Goal: Transaction & Acquisition: Subscribe to service/newsletter

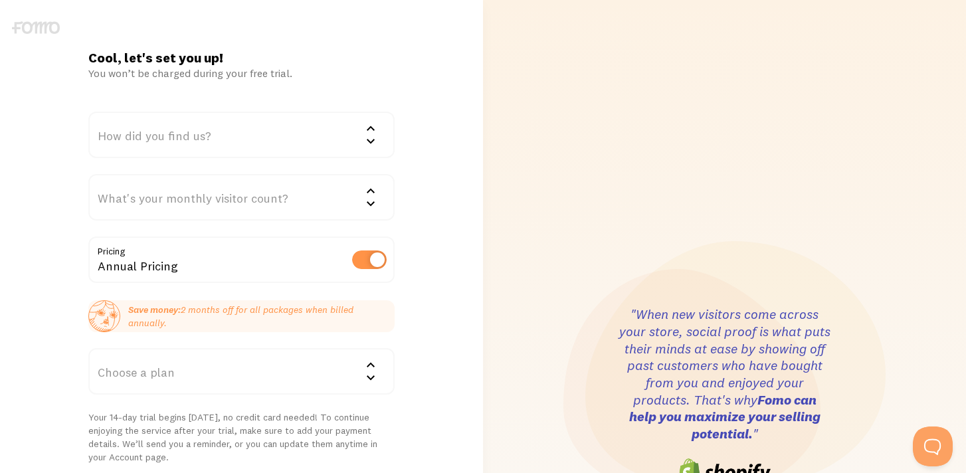
click at [266, 151] on div "How did you find us?" at bounding box center [241, 135] width 306 height 47
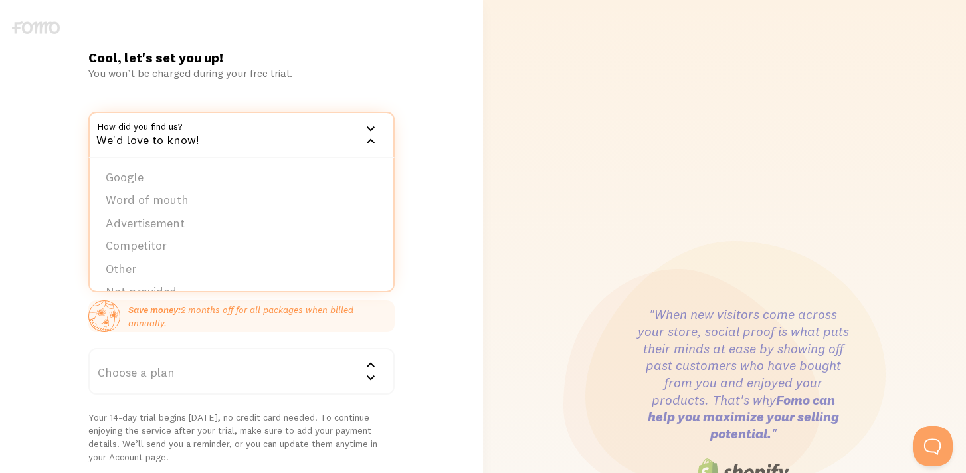
click at [334, 97] on div "Cool, let's set you up! You won’t be charged during your free trial. How did yo…" at bounding box center [241, 396] width 322 height 695
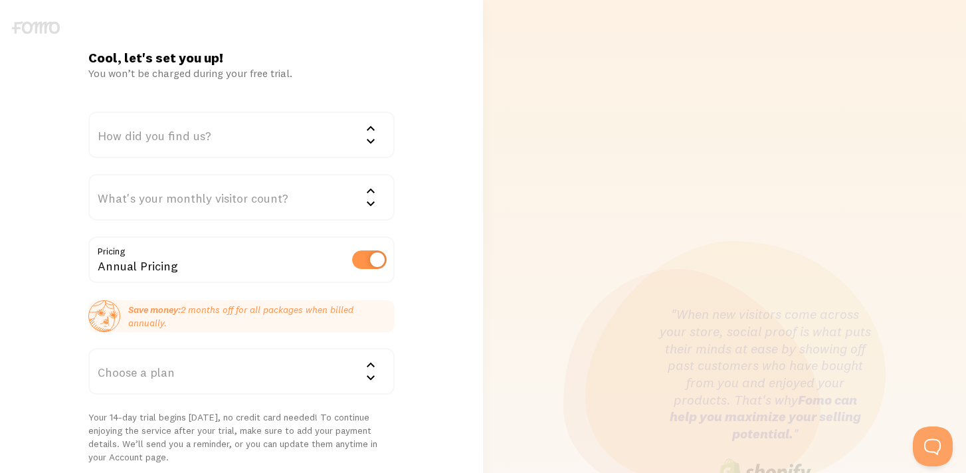
click at [304, 132] on div "How did you find us?" at bounding box center [241, 135] width 306 height 47
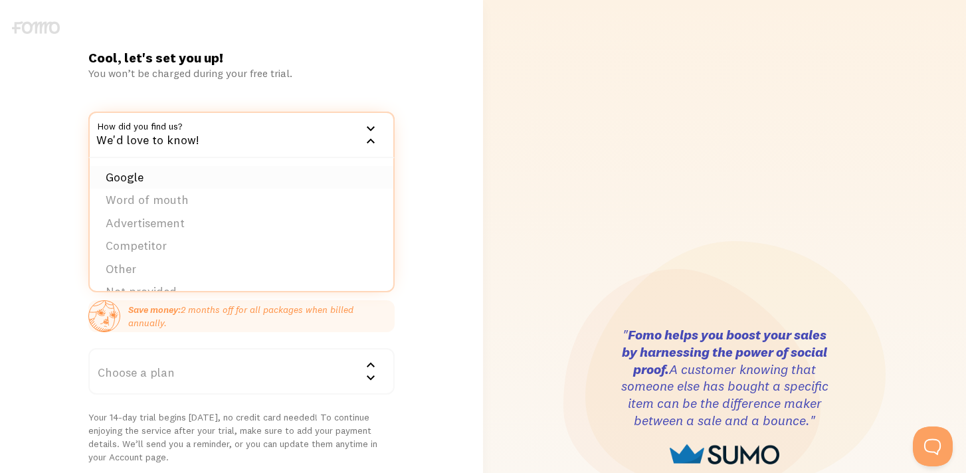
click at [235, 181] on li "Google" at bounding box center [242, 177] width 304 height 23
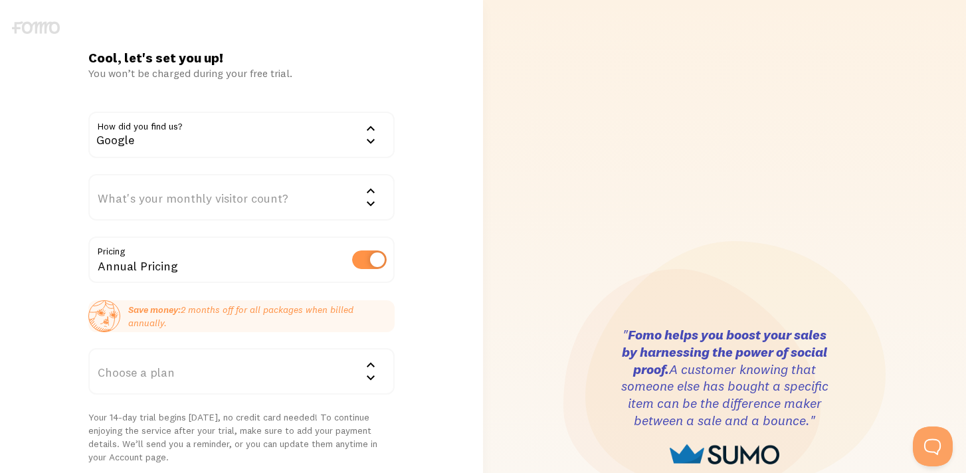
click at [259, 201] on div "What's your monthly visitor count?" at bounding box center [241, 197] width 306 height 47
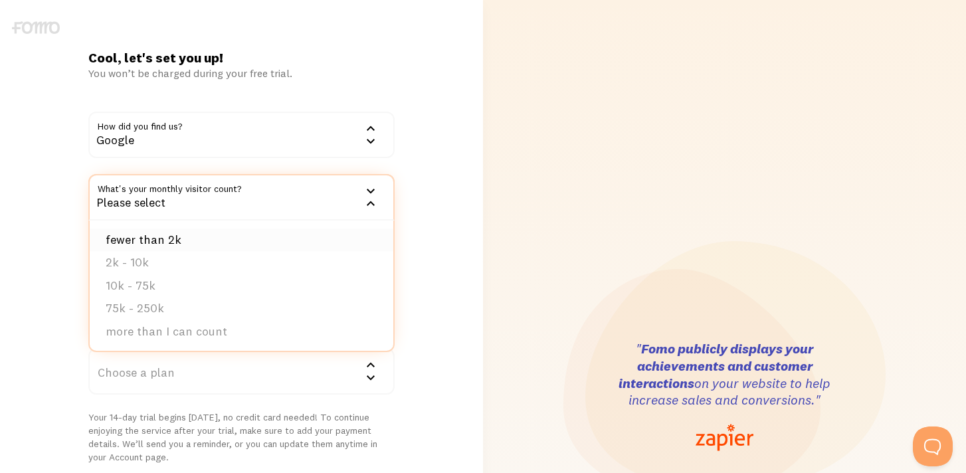
click at [205, 237] on li "fewer than 2k" at bounding box center [242, 240] width 304 height 23
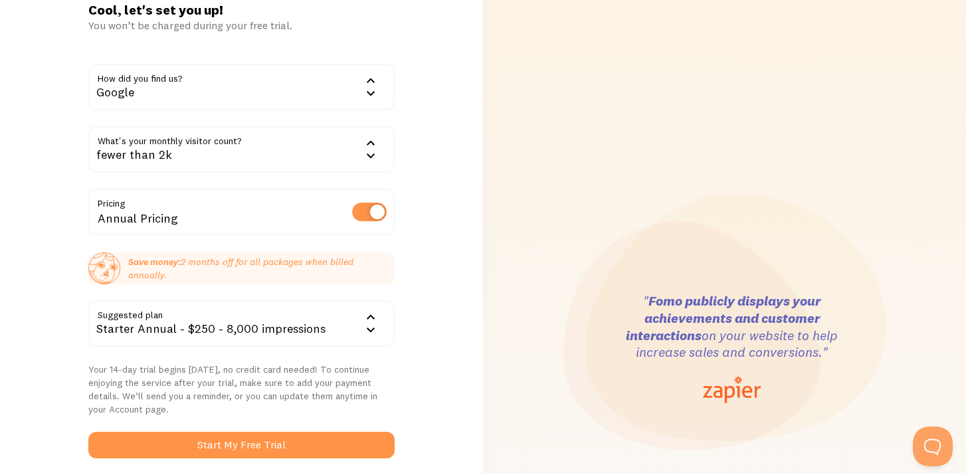
scroll to position [52, 0]
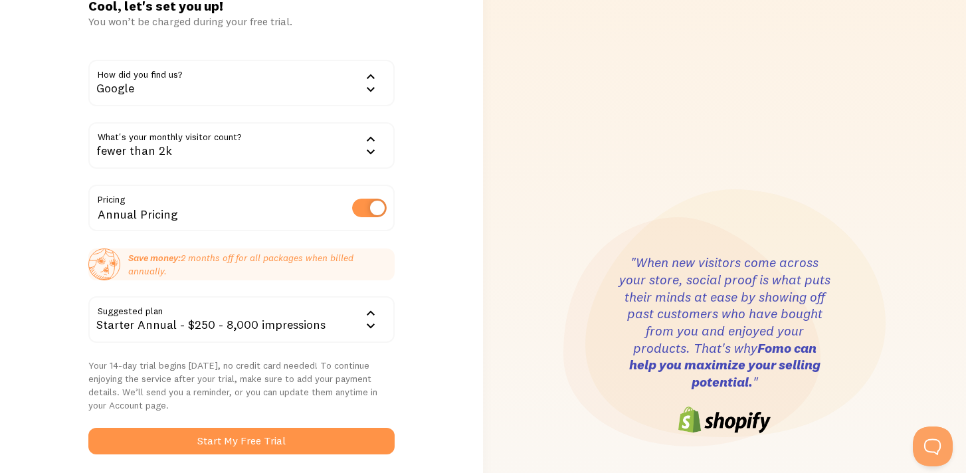
click at [361, 314] on div "Starter Annual - $250 - 8,000 impressions" at bounding box center [241, 319] width 306 height 47
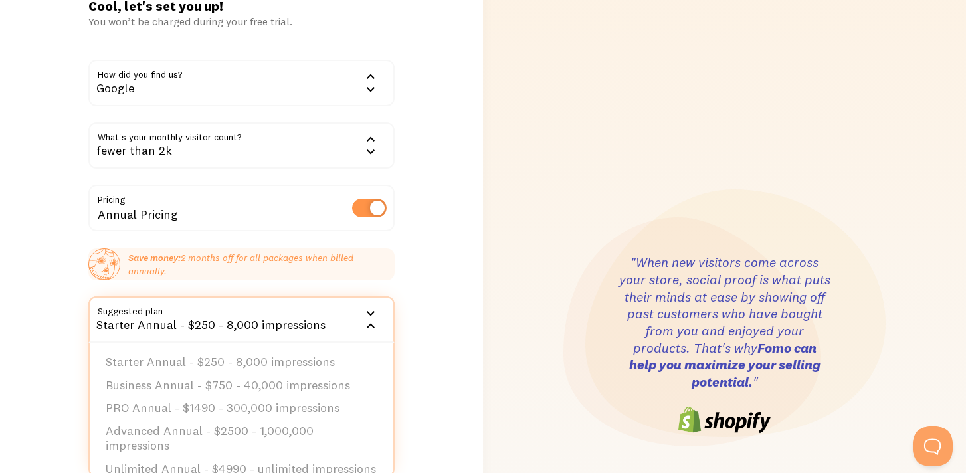
click at [356, 148] on div "fewer than 2k" at bounding box center [241, 145] width 306 height 47
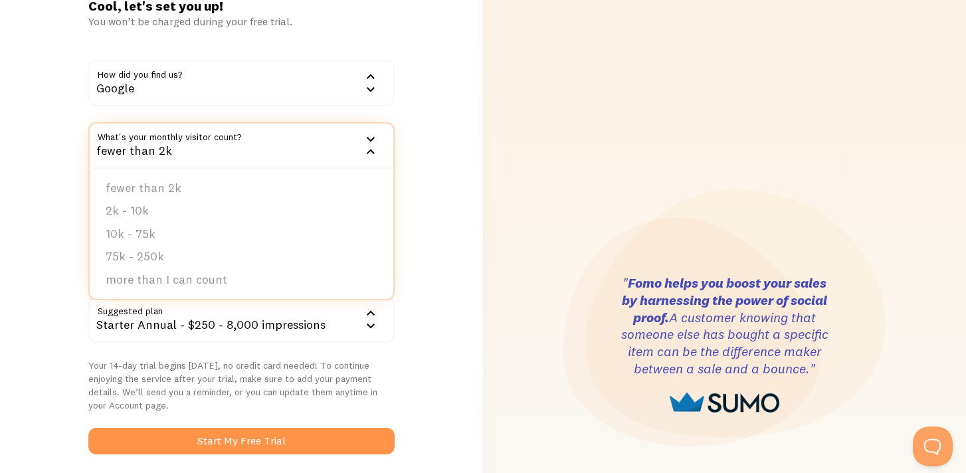
click at [437, 209] on div "Cool, let's set you up! You won’t be charged during your free trial. How did yo…" at bounding box center [241, 344] width 483 height 695
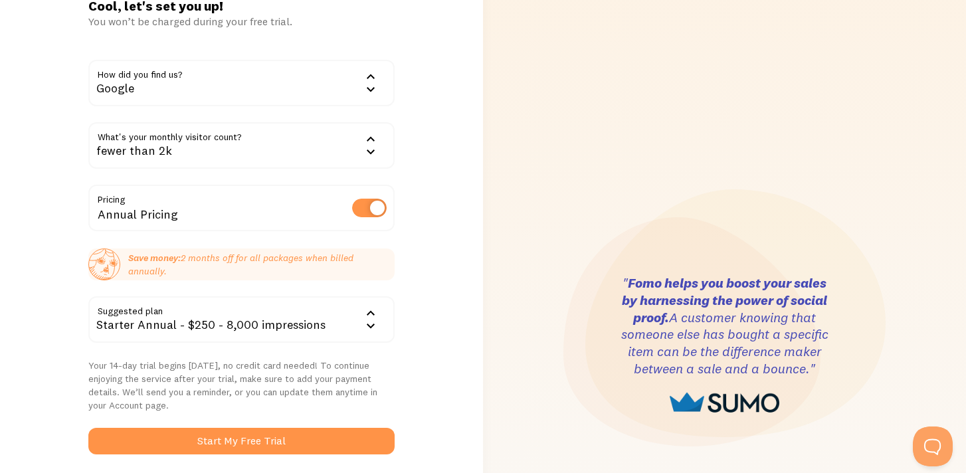
click at [342, 320] on div "Starter Annual - $250 - 8,000 impressions" at bounding box center [241, 319] width 306 height 47
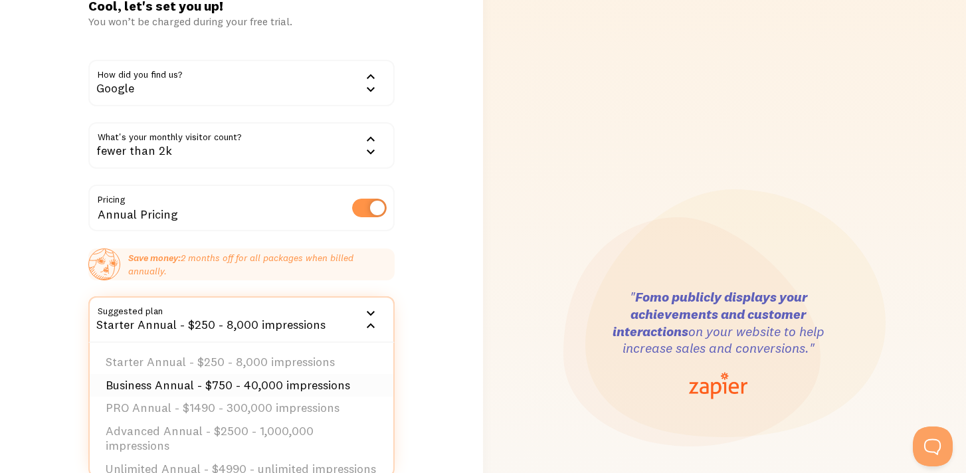
click at [317, 383] on li "Business Annual - $750 - 40,000 impressions" at bounding box center [242, 385] width 304 height 23
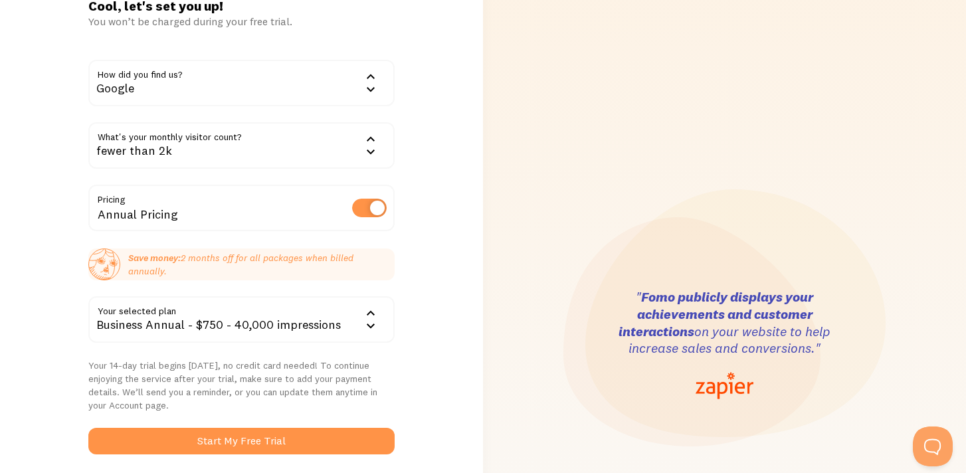
click at [385, 390] on p "Your 14-day trial begins today, no credit card needed! To continue enjoying the…" at bounding box center [241, 385] width 306 height 53
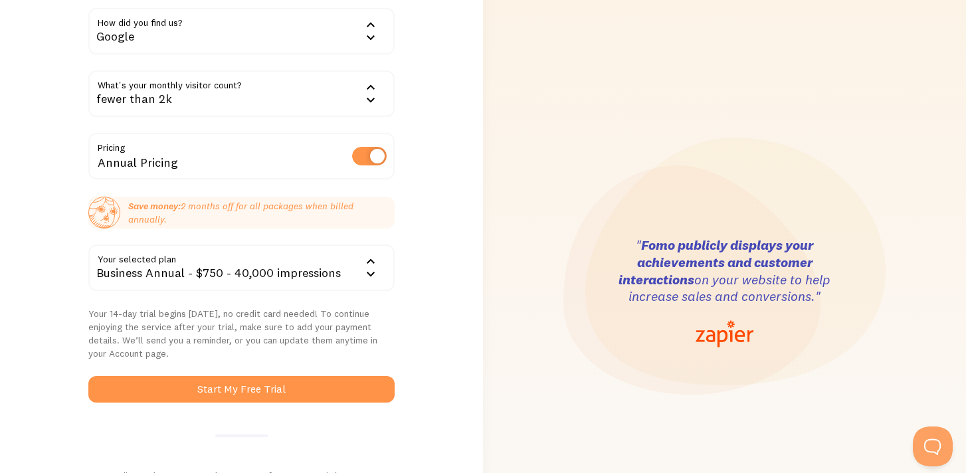
scroll to position [108, 0]
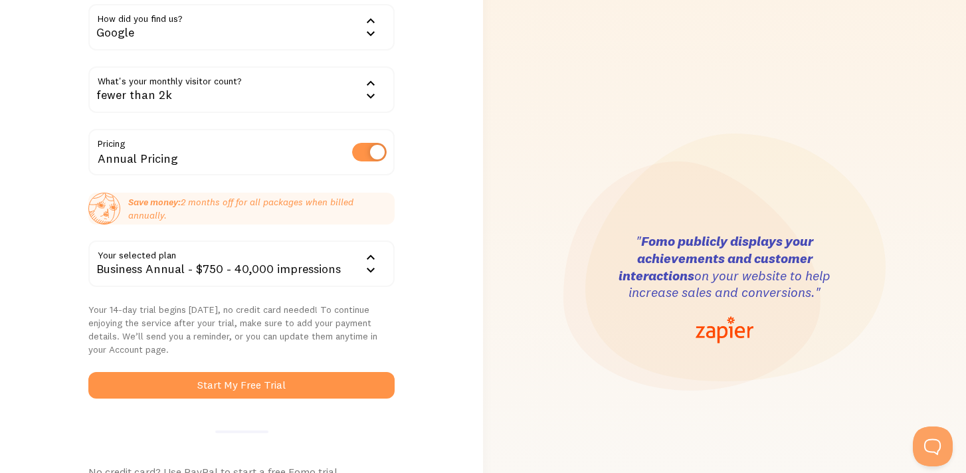
click at [369, 150] on label at bounding box center [369, 152] width 35 height 19
click at [369, 150] on input "checkbox" at bounding box center [369, 152] width 35 height 19
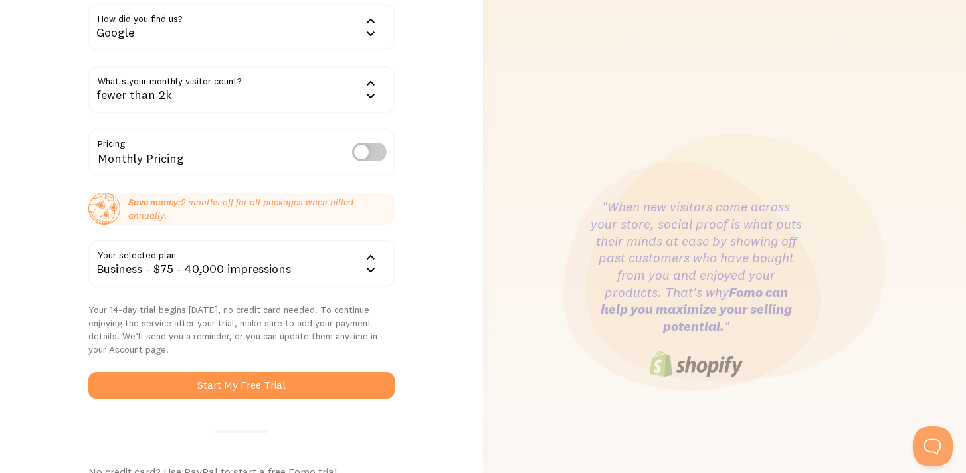
click at [369, 150] on label at bounding box center [369, 152] width 35 height 19
click at [369, 150] on input "checkbox" at bounding box center [369, 152] width 35 height 19
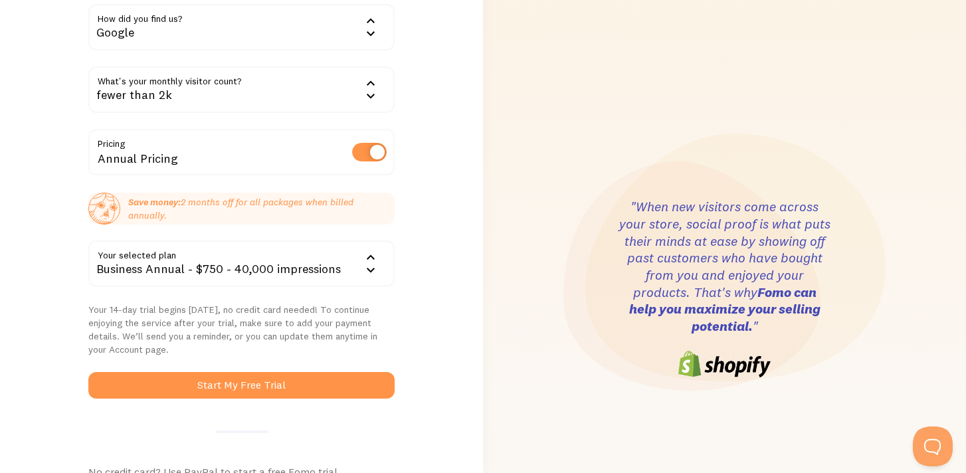
click at [369, 150] on label at bounding box center [369, 152] width 35 height 19
click at [369, 150] on input "checkbox" at bounding box center [369, 152] width 35 height 19
checkbox input "false"
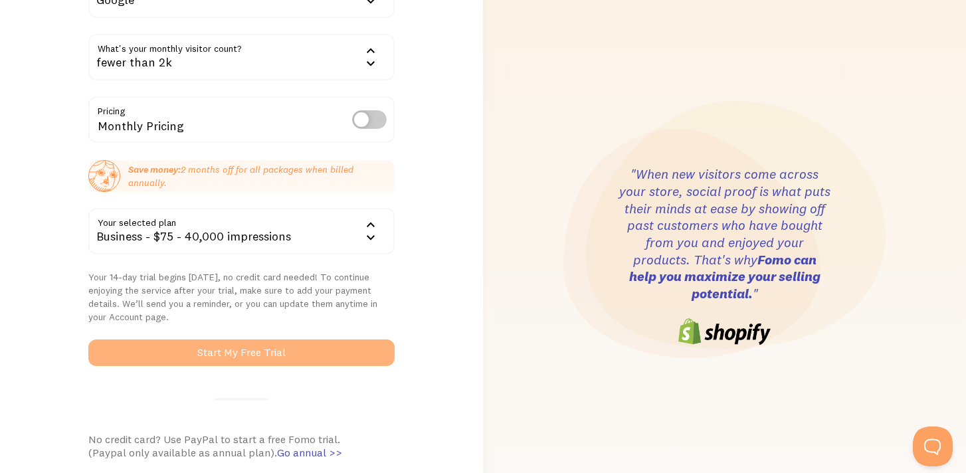
scroll to position [136, 0]
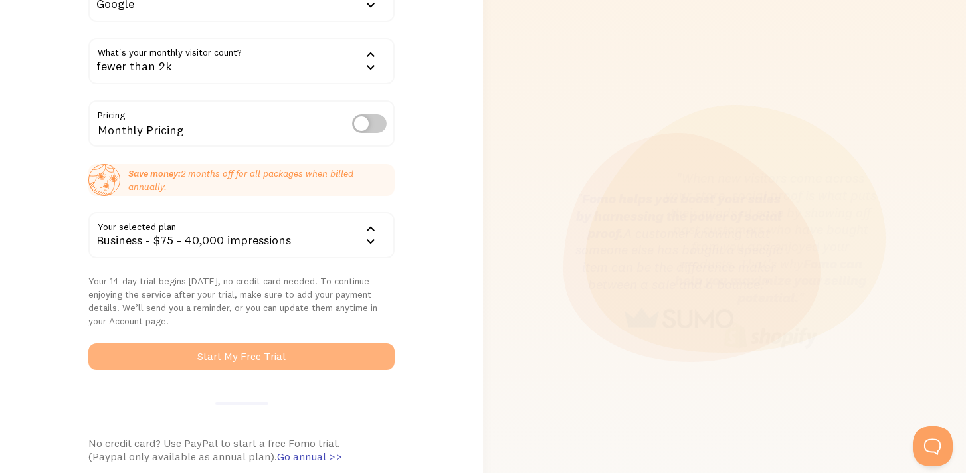
click at [292, 354] on button "Start My Free Trial" at bounding box center [241, 357] width 306 height 27
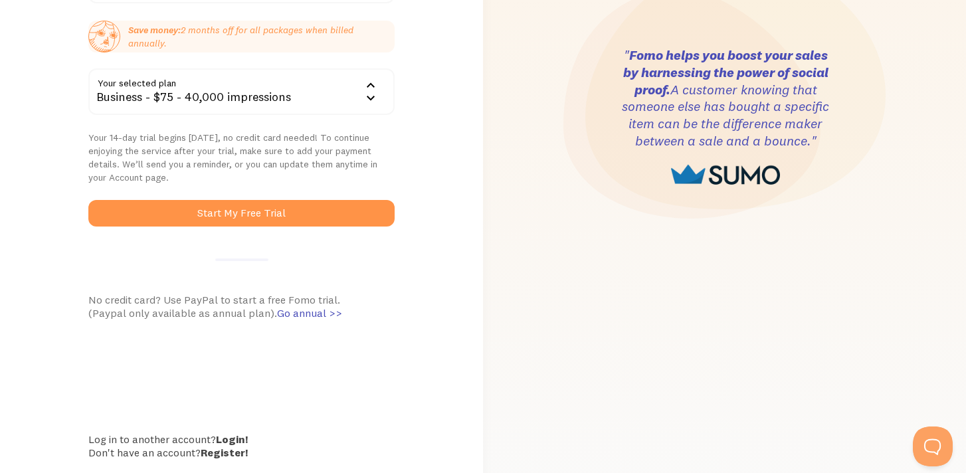
scroll to position [320, 0]
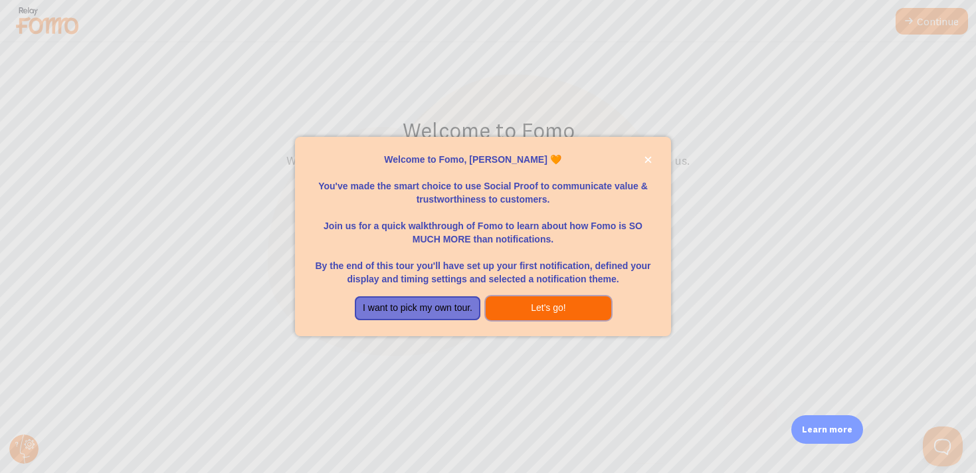
click at [538, 304] on button "Let's go!" at bounding box center [549, 308] width 126 height 24
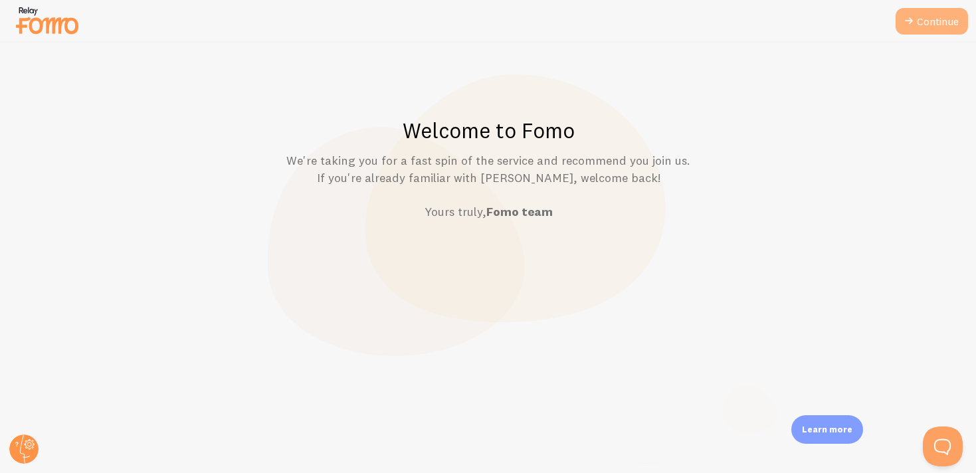
click at [952, 25] on link "Continue" at bounding box center [932, 21] width 72 height 27
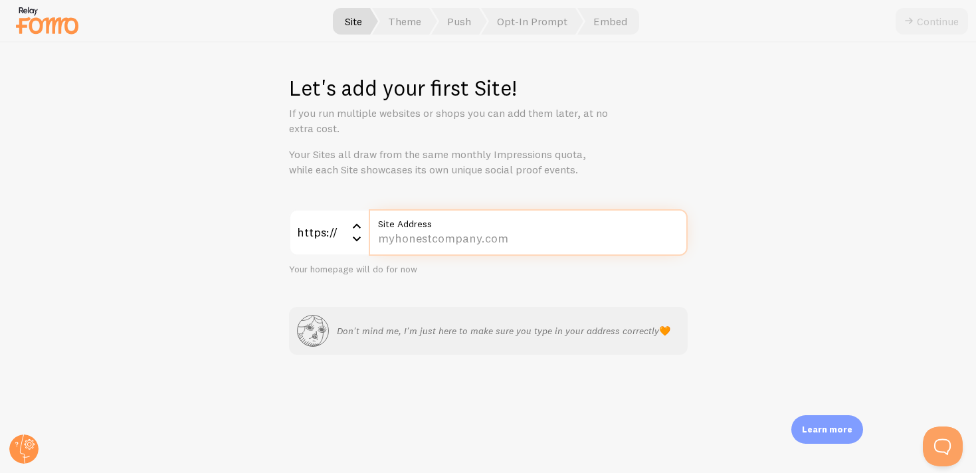
click at [591, 237] on input "Site Address" at bounding box center [528, 232] width 319 height 47
type input "[DOMAIN_NAME]"
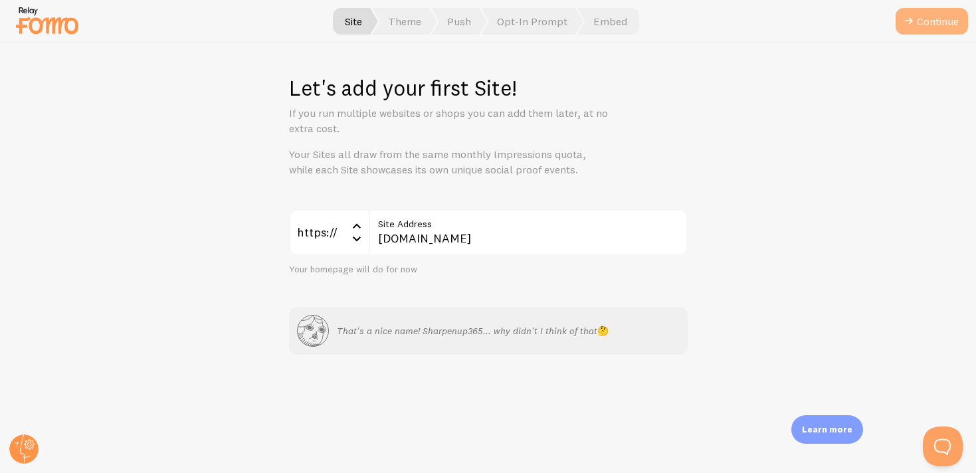
click at [913, 31] on button "Continue" at bounding box center [932, 21] width 72 height 27
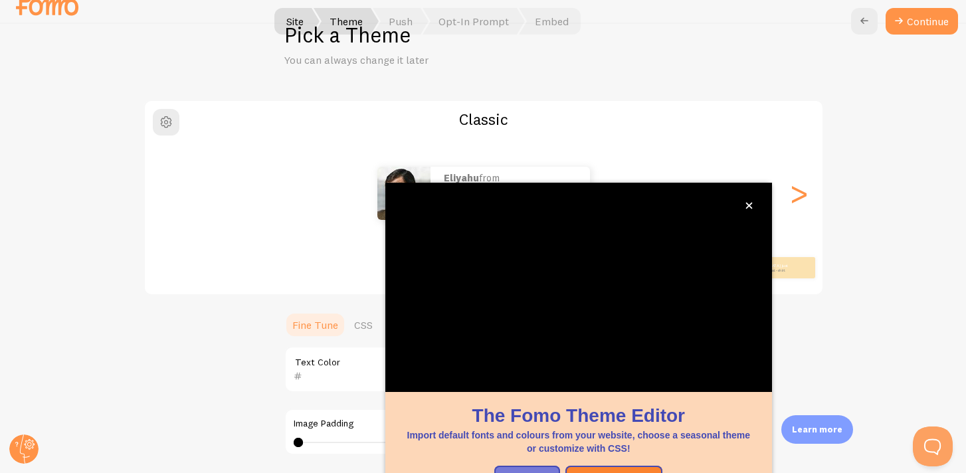
scroll to position [120, 0]
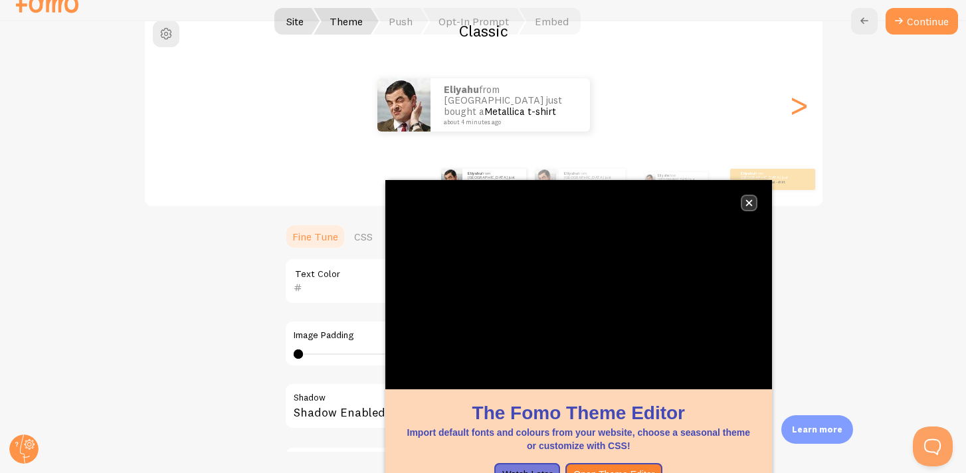
click at [749, 202] on icon "close," at bounding box center [748, 203] width 7 height 7
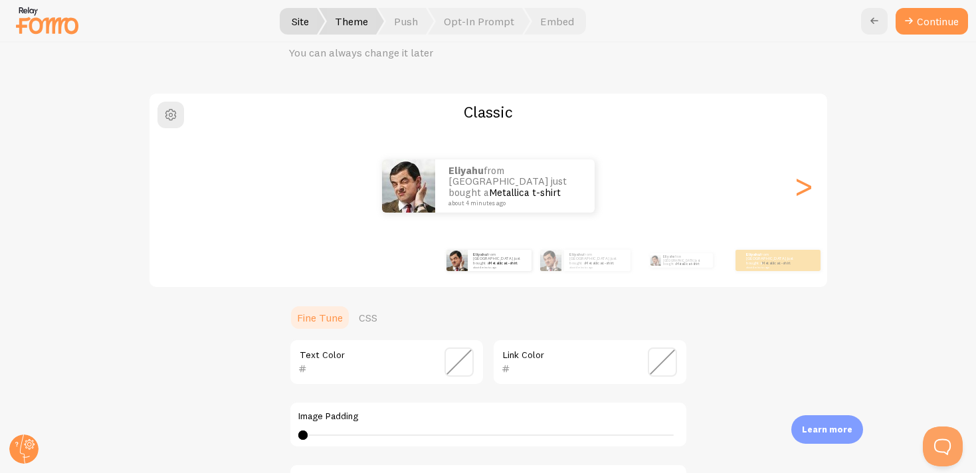
scroll to position [60, 0]
click at [949, 21] on button "Continue" at bounding box center [932, 21] width 72 height 27
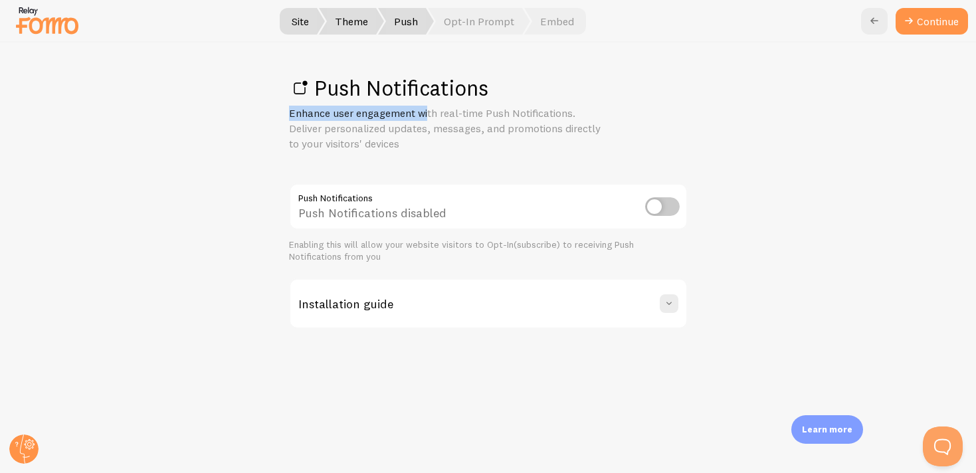
drag, startPoint x: 291, startPoint y: 114, endPoint x: 429, endPoint y: 112, distance: 138.2
click at [429, 112] on p "Enhance user engagement with real-time Push Notifications. Deliver personalized…" at bounding box center [448, 129] width 319 height 46
drag, startPoint x: 292, startPoint y: 124, endPoint x: 443, endPoint y: 128, distance: 150.9
click at [443, 128] on p "Enhance user engagement with real-time Push Notifications. Deliver personalized…" at bounding box center [448, 129] width 319 height 46
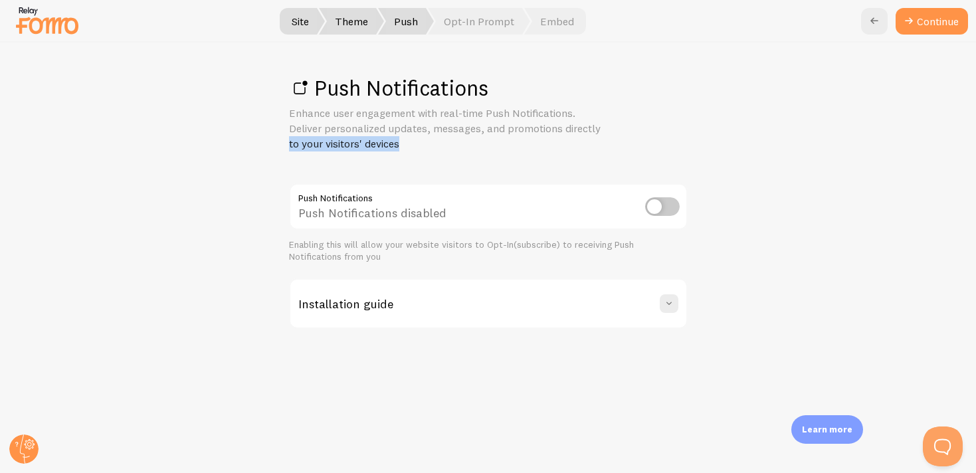
drag, startPoint x: 280, startPoint y: 143, endPoint x: 441, endPoint y: 142, distance: 160.8
click at [441, 143] on div "Push Notifications Enhance user engagement with real-time Push Notifications. D…" at bounding box center [488, 258] width 975 height 431
click at [441, 142] on p "Enhance user engagement with real-time Push Notifications. Deliver personalized…" at bounding box center [448, 129] width 319 height 46
click at [658, 206] on input "checkbox" at bounding box center [662, 206] width 35 height 19
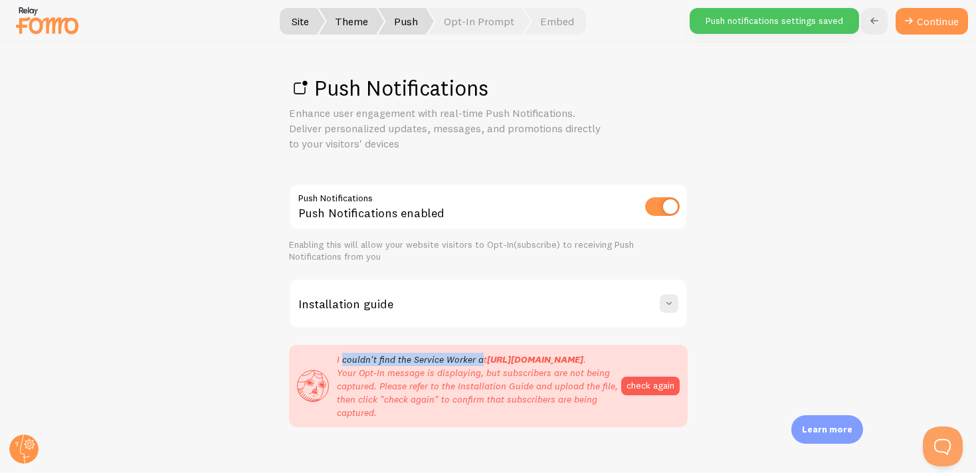
drag, startPoint x: 336, startPoint y: 355, endPoint x: 474, endPoint y: 358, distance: 138.9
click at [474, 359] on p "I couldn't find the Service Worker at [URL][DOMAIN_NAME] . Your Opt-In message …" at bounding box center [479, 386] width 284 height 66
click at [474, 358] on p "I couldn't find the Service Worker at [URL][DOMAIN_NAME] . Your Opt-In message …" at bounding box center [479, 386] width 284 height 66
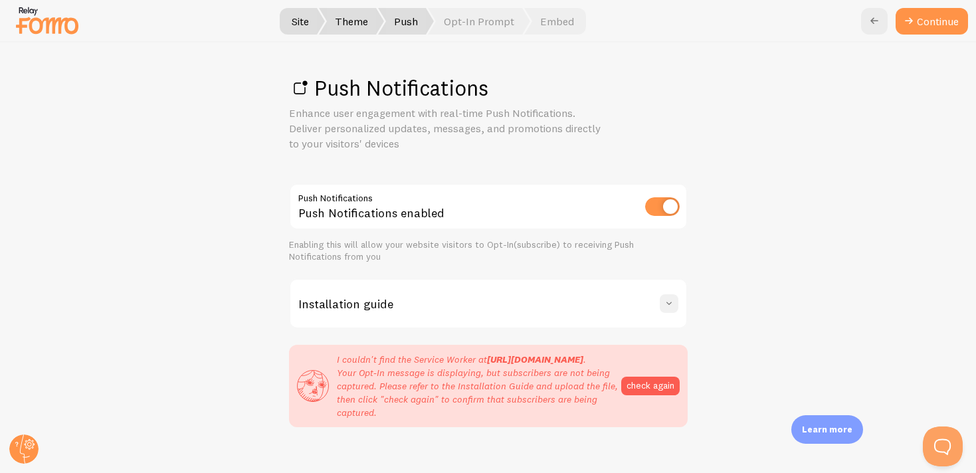
click at [660, 305] on button at bounding box center [669, 303] width 19 height 19
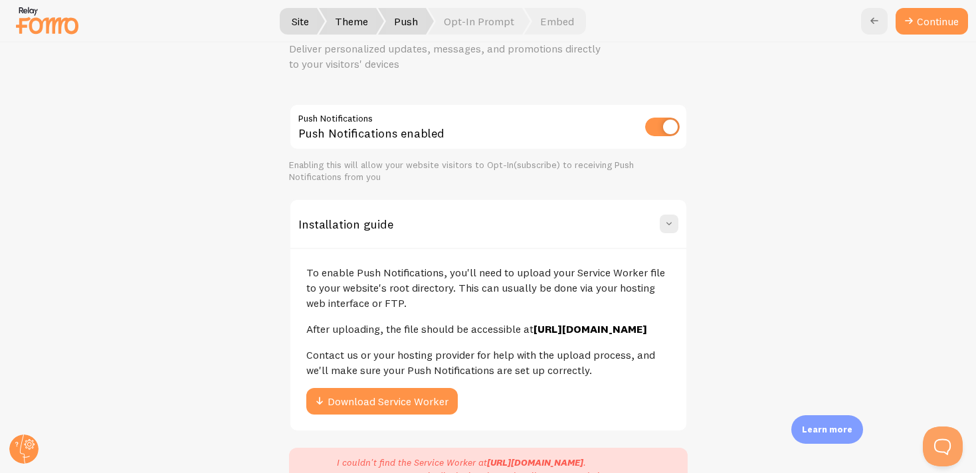
scroll to position [97, 0]
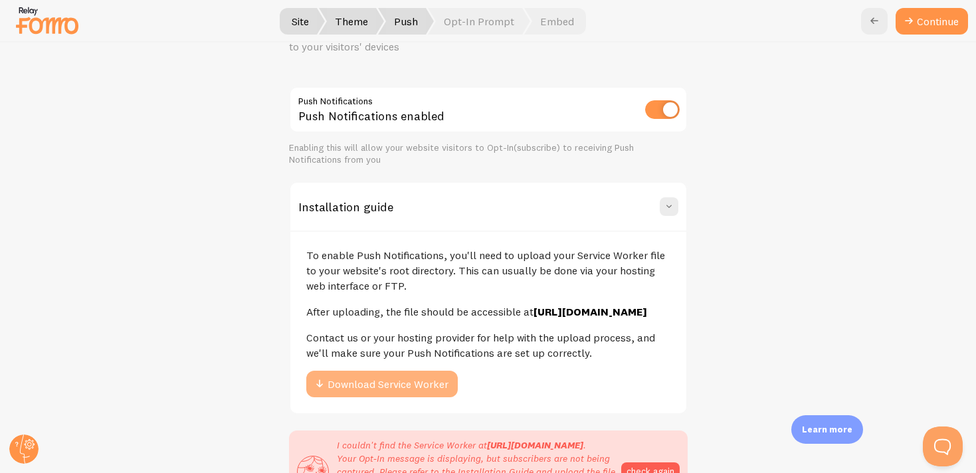
click at [382, 396] on button "Download Service Worker" at bounding box center [381, 384] width 151 height 27
click at [663, 103] on input "checkbox" at bounding box center [662, 109] width 35 height 19
checkbox input "false"
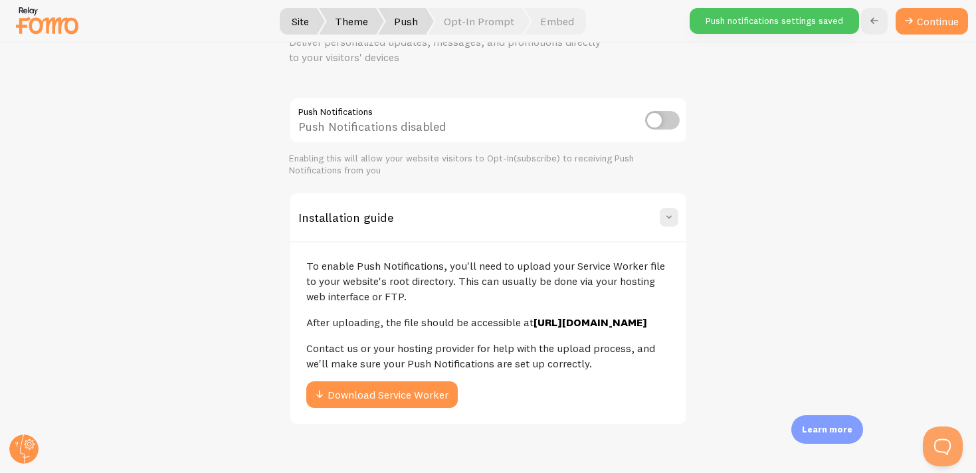
scroll to position [0, 0]
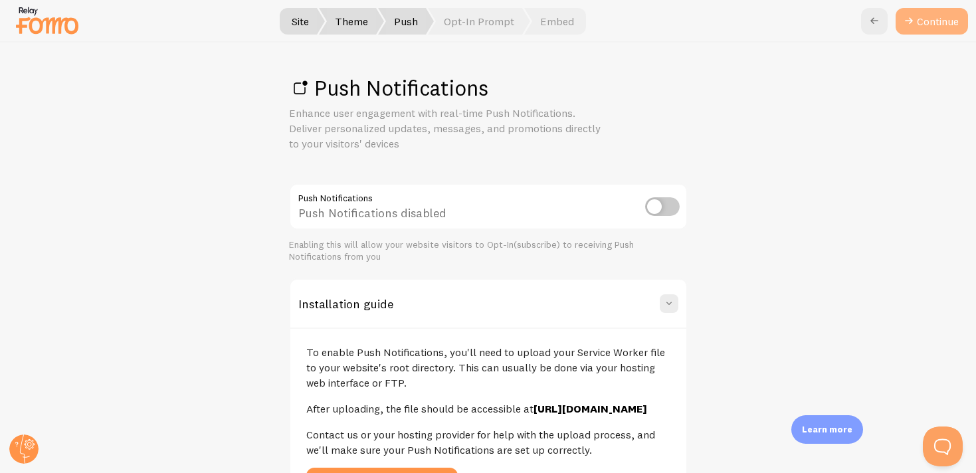
click at [927, 13] on link "Continue" at bounding box center [932, 21] width 72 height 27
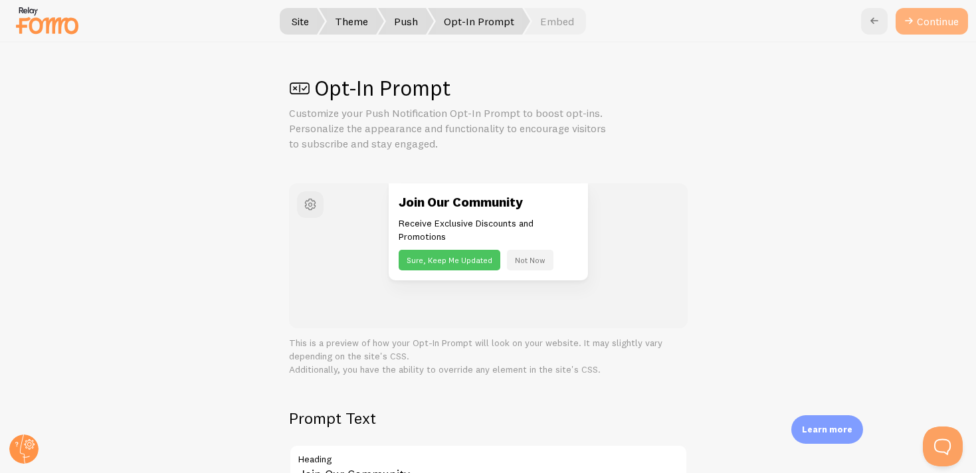
click at [947, 19] on button "Continue" at bounding box center [932, 21] width 72 height 27
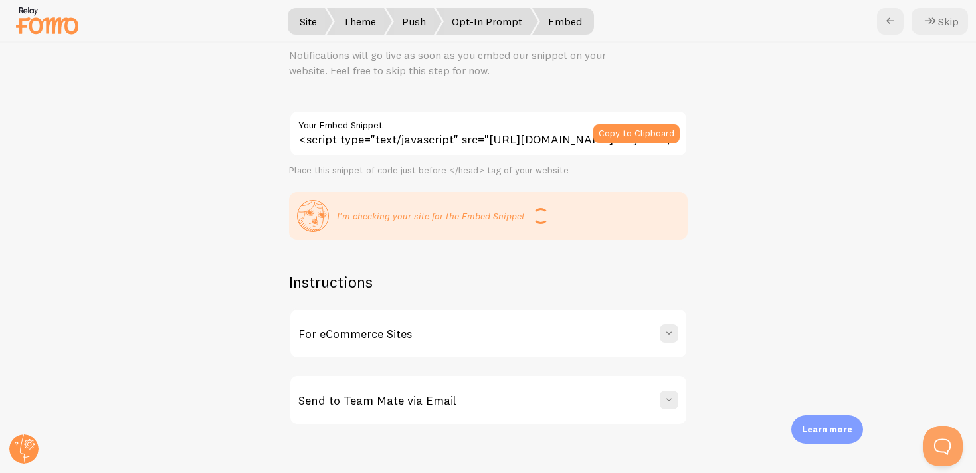
scroll to position [56, 0]
click at [662, 332] on span at bounding box center [668, 334] width 13 height 13
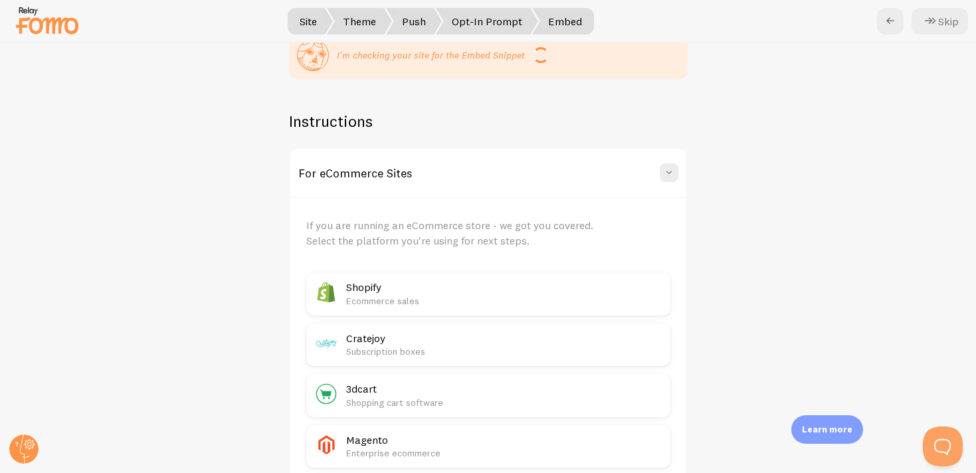
scroll to position [223, 0]
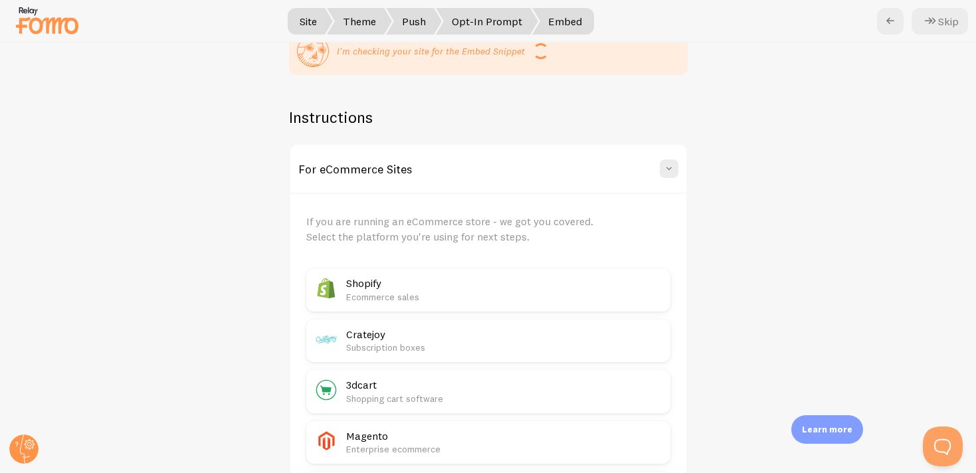
click at [600, 298] on p "Ecommerce sales" at bounding box center [504, 296] width 316 height 13
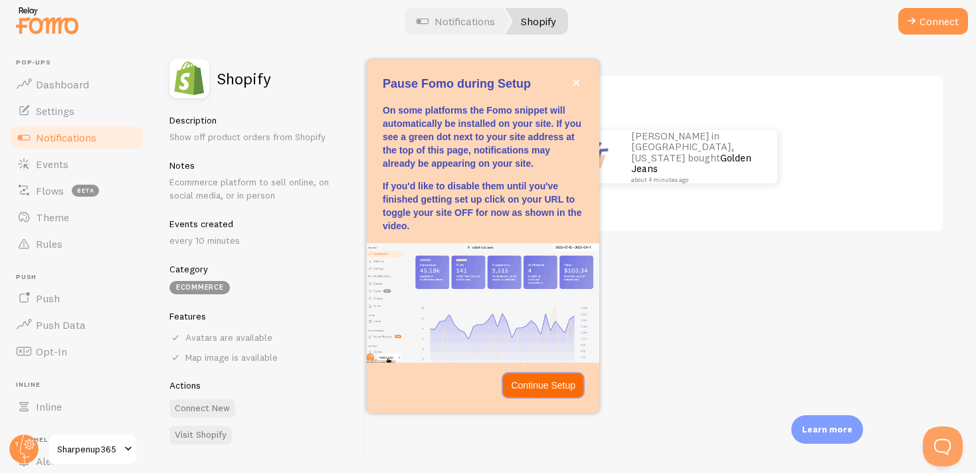
click at [541, 387] on p "Continue Setup" at bounding box center [543, 385] width 64 height 13
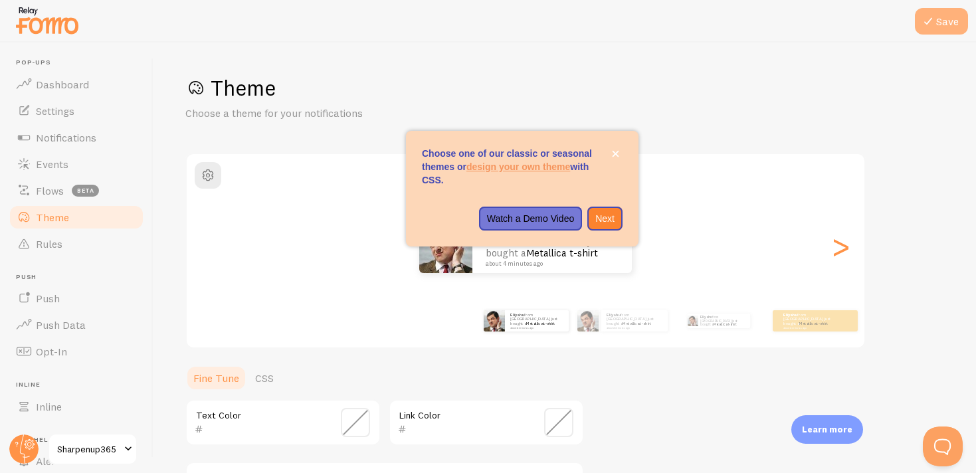
click at [953, 24] on button "Save" at bounding box center [941, 21] width 53 height 27
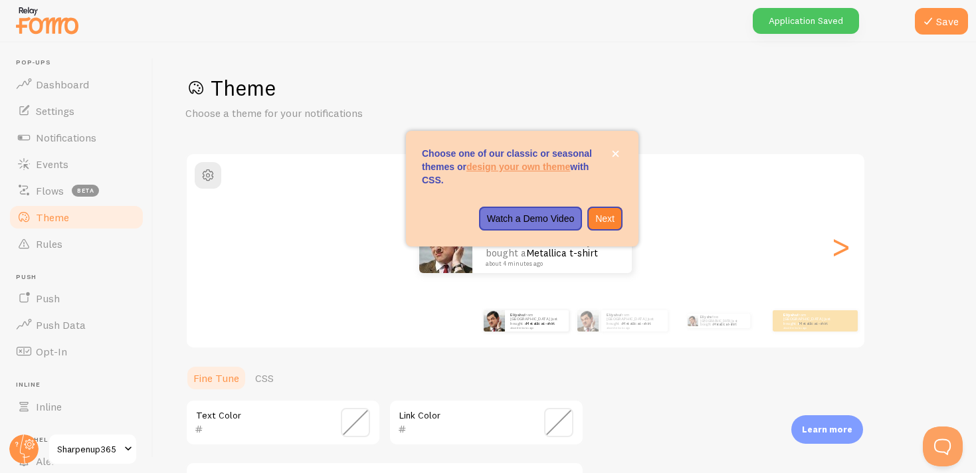
click at [927, 204] on div "Theme Choose a theme for your notifications Classic Eliyahu from [GEOGRAPHIC_DA…" at bounding box center [564, 389] width 759 height 631
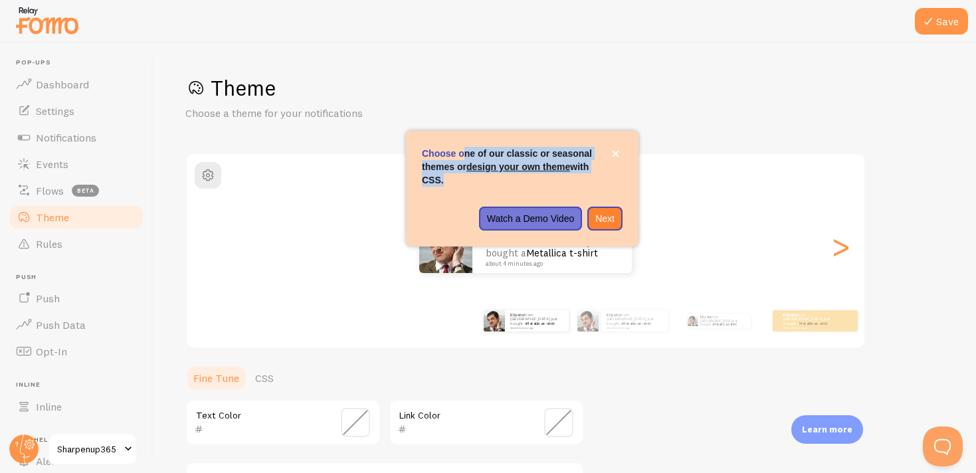
drag, startPoint x: 465, startPoint y: 155, endPoint x: 587, endPoint y: 179, distance: 123.9
click at [587, 181] on p "Choose one of our classic or seasonal themes or design your own theme with CSS." at bounding box center [522, 167] width 201 height 40
click at [587, 179] on p "Choose one of our classic or seasonal themes or design your own theme with CSS." at bounding box center [522, 167] width 201 height 40
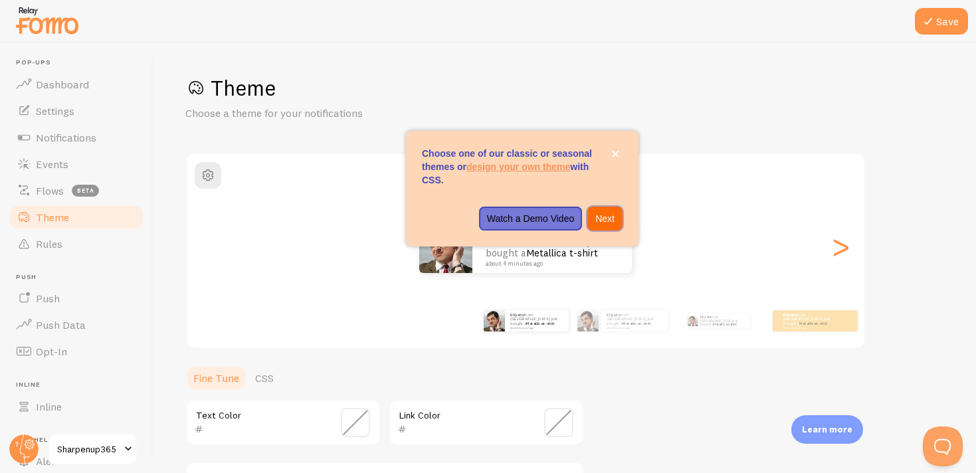
click at [603, 215] on p "Next" at bounding box center [604, 218] width 19 height 13
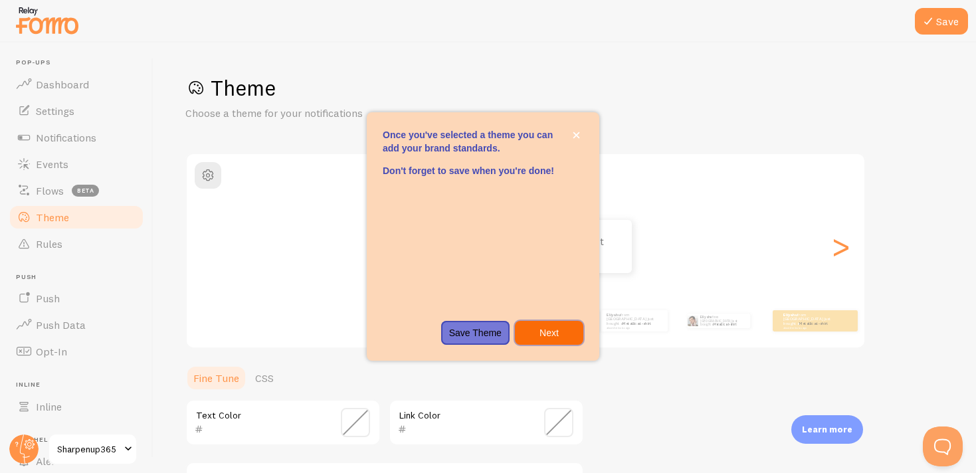
click at [534, 332] on p "Next" at bounding box center [549, 332] width 52 height 13
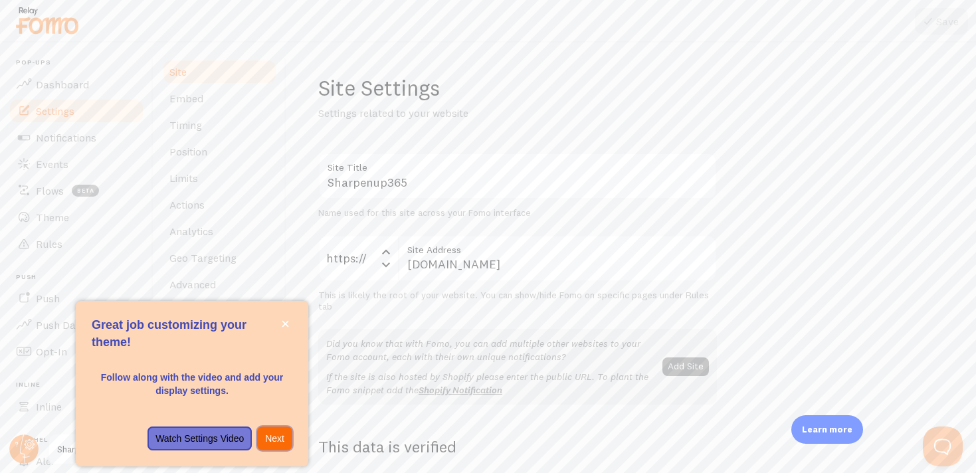
click at [281, 436] on p "Next" at bounding box center [274, 438] width 19 height 13
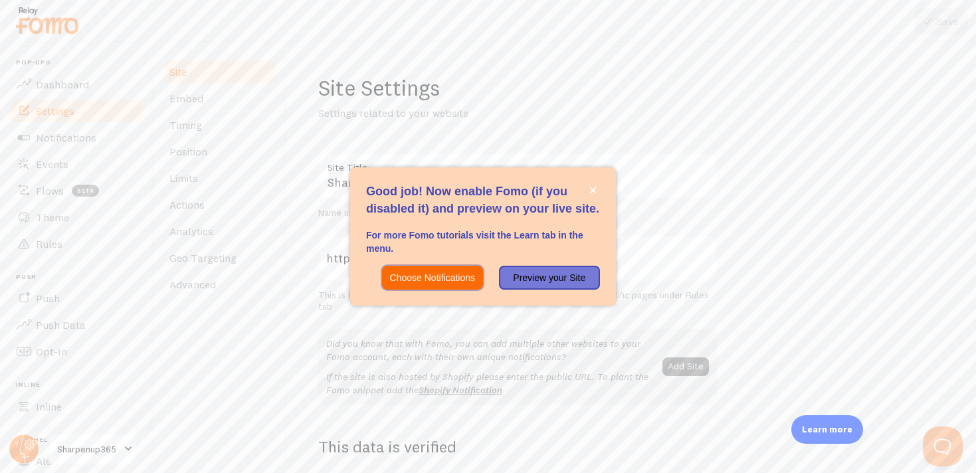
click at [471, 277] on p "Choose Notifications" at bounding box center [432, 277] width 85 height 13
